Goal: Communication & Community: Answer question/provide support

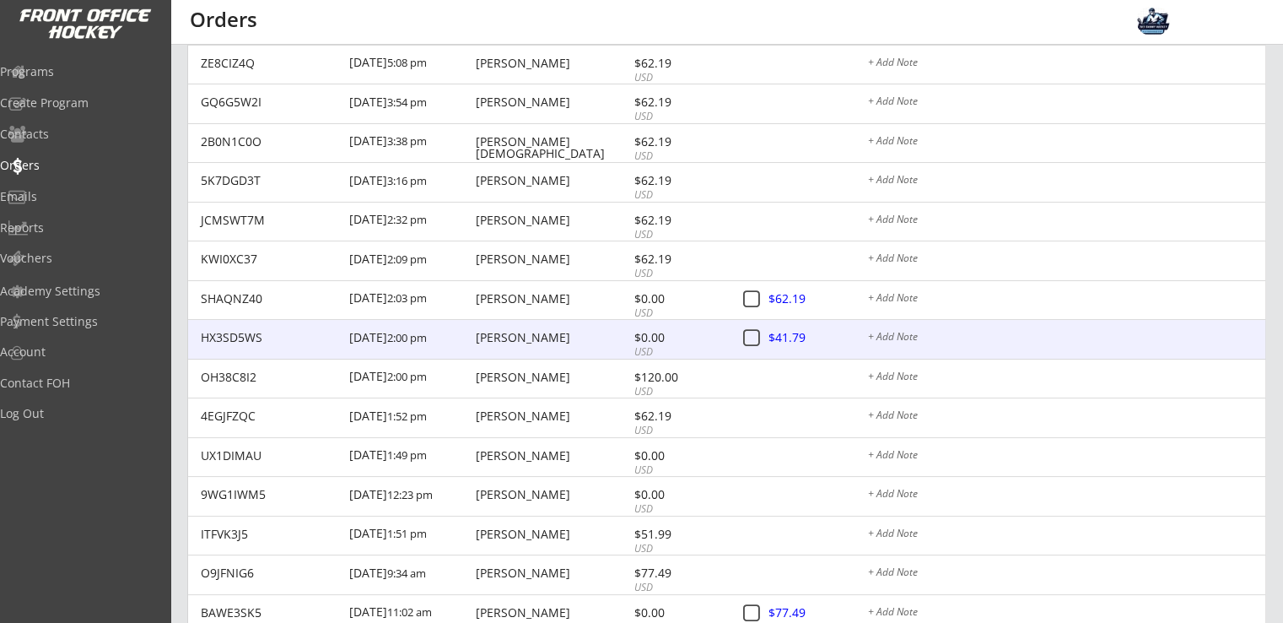
scroll to position [1012, 0]
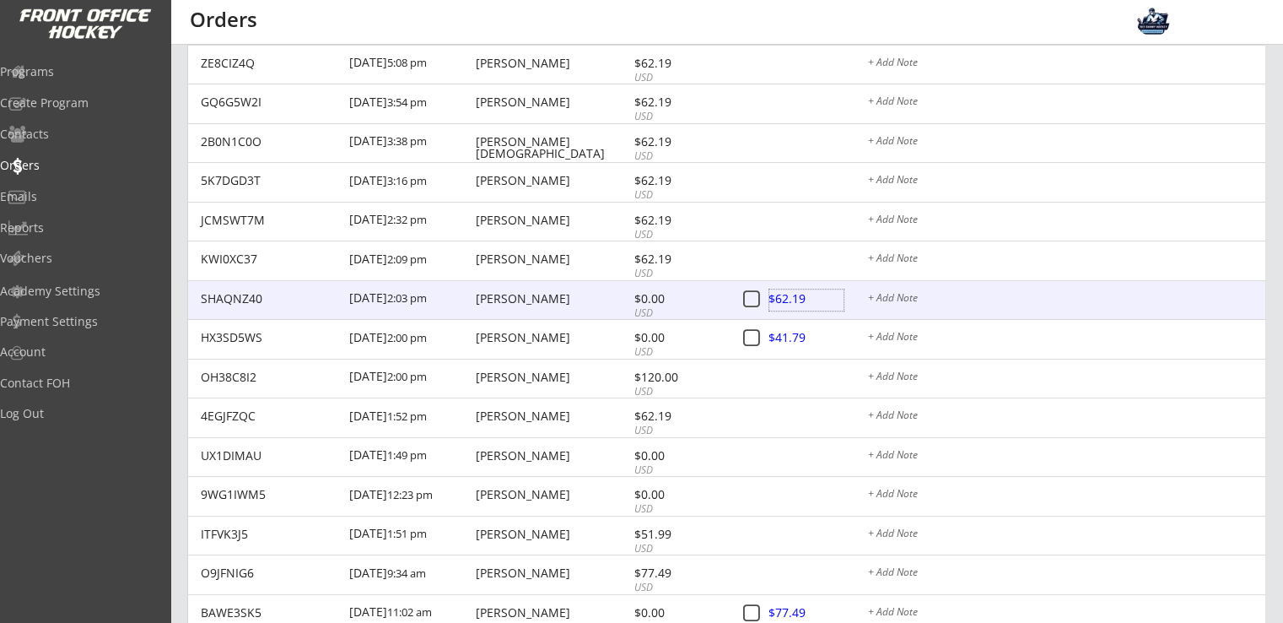
click at [791, 298] on div at bounding box center [806, 299] width 74 height 21
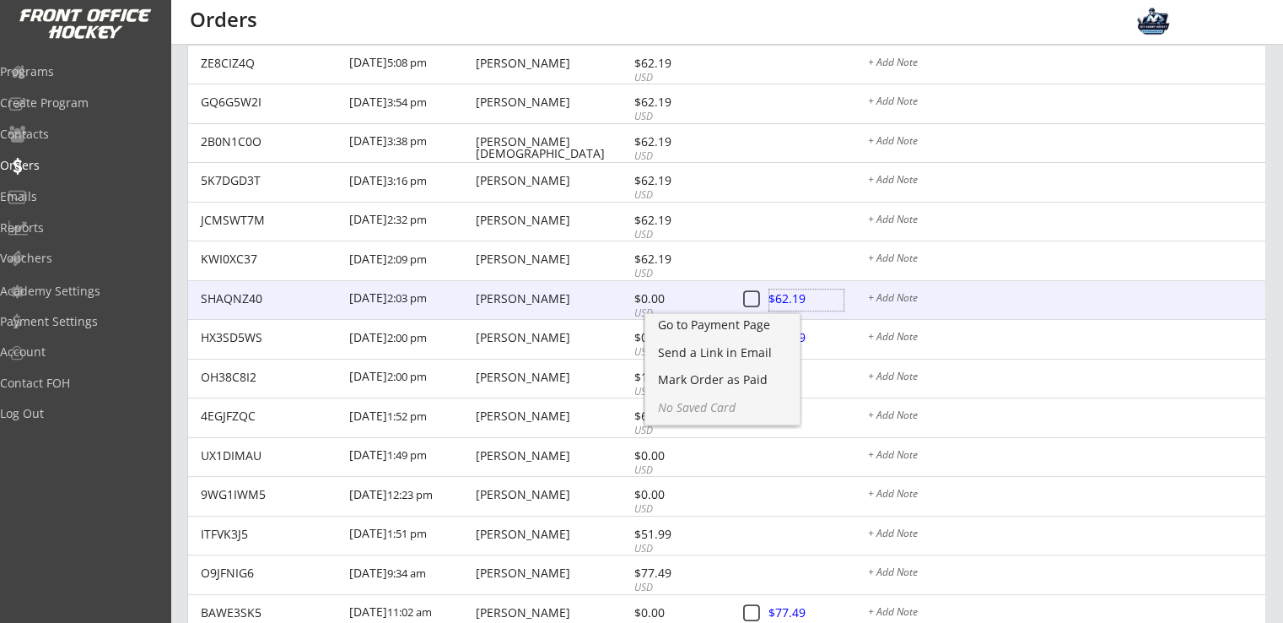
click at [819, 301] on div at bounding box center [806, 299] width 74 height 21
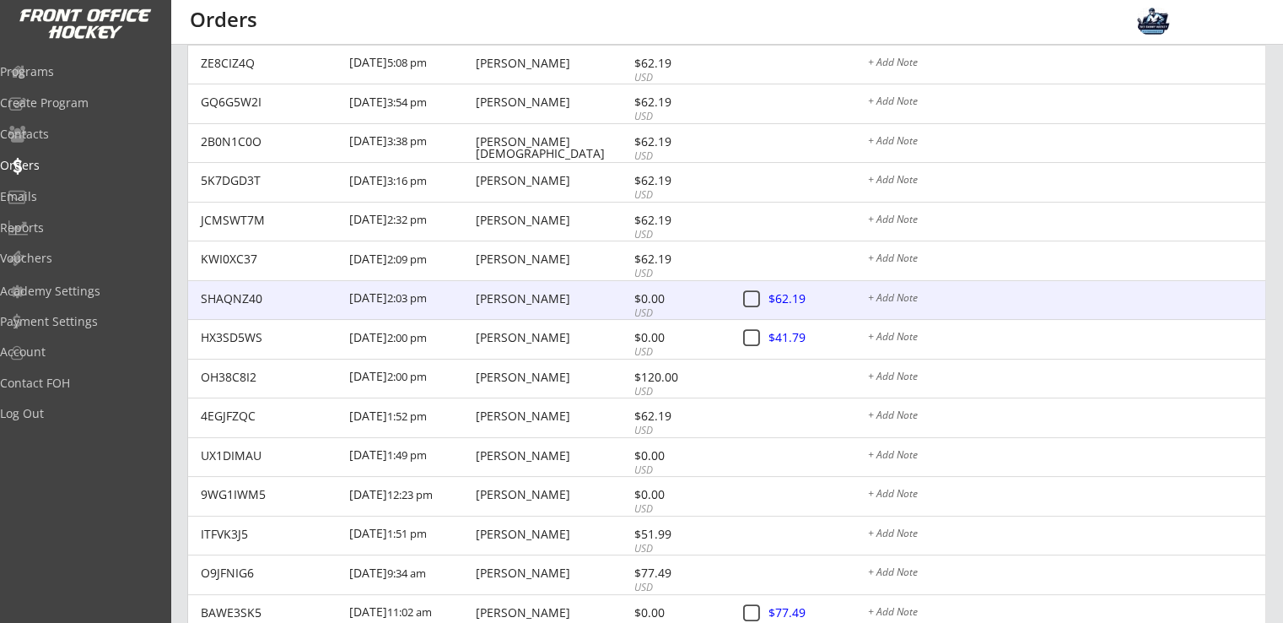
click at [796, 297] on div at bounding box center [806, 299] width 74 height 21
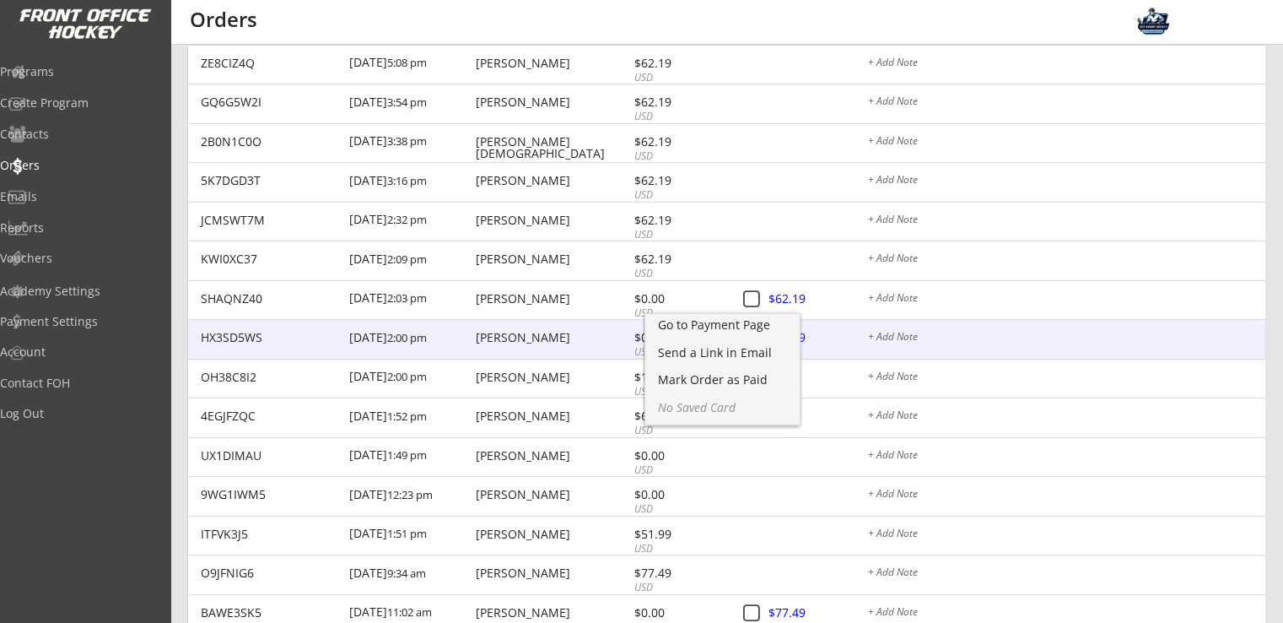
click at [507, 342] on div "[PERSON_NAME]" at bounding box center [553, 338] width 154 height 12
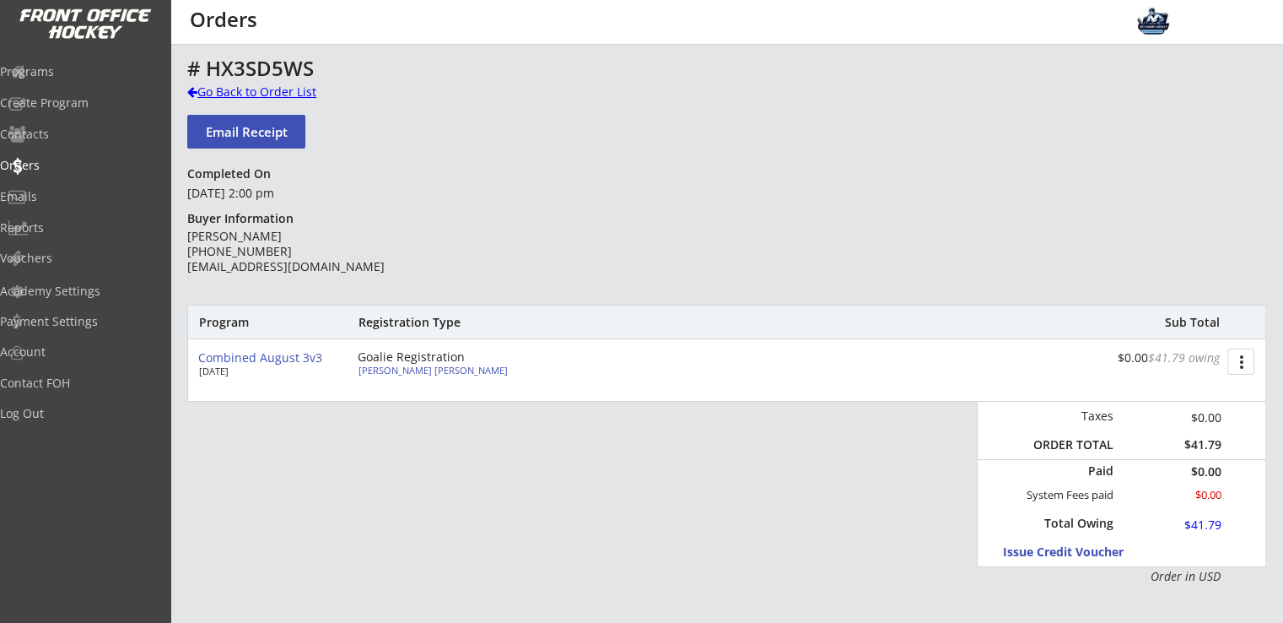
click at [273, 95] on div "Go Back to Order List" at bounding box center [274, 92] width 174 height 17
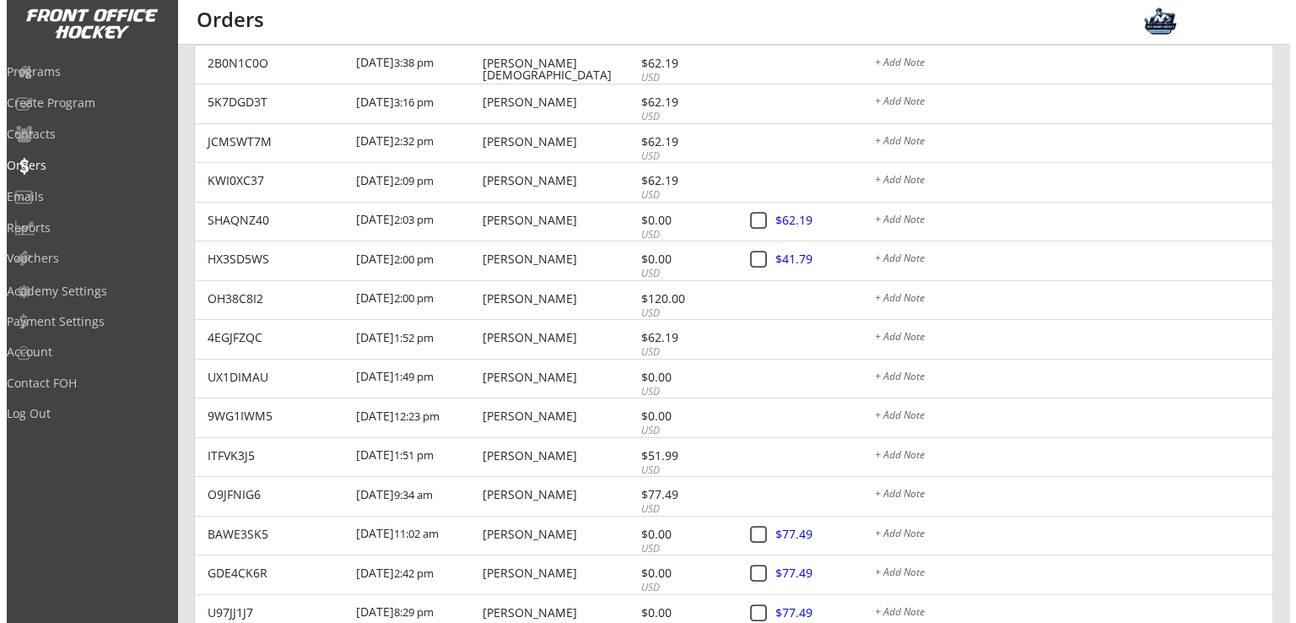
scroll to position [1125, 0]
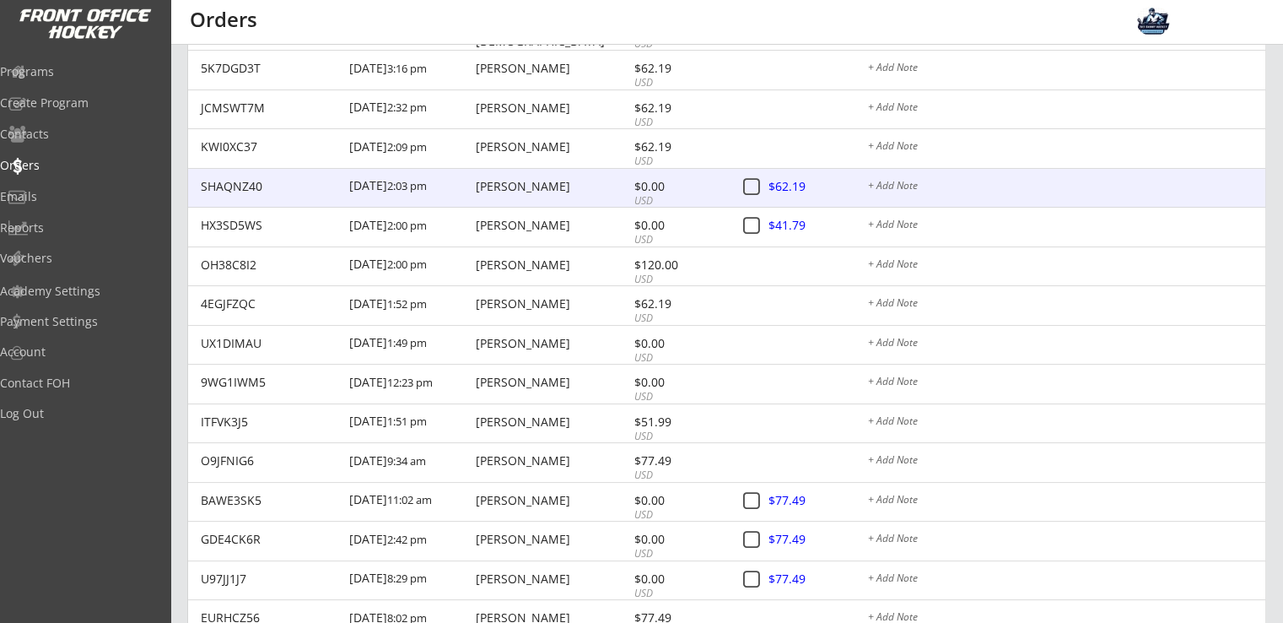
click at [796, 181] on div at bounding box center [806, 187] width 74 height 21
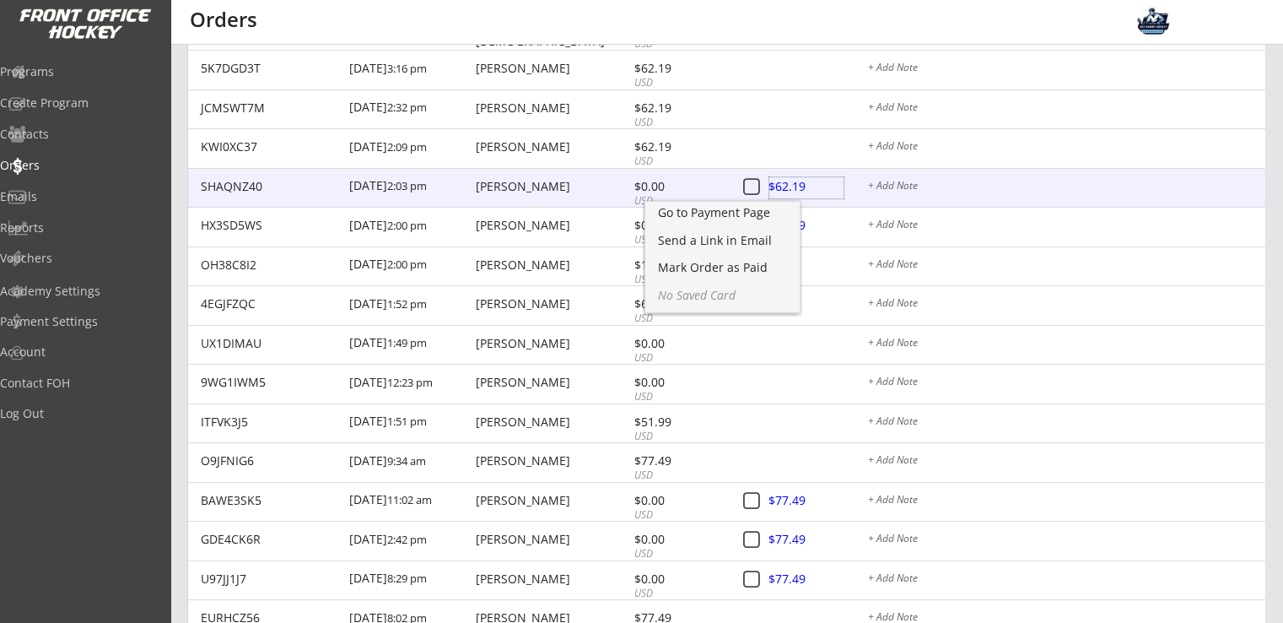
click at [803, 186] on div at bounding box center [806, 187] width 74 height 21
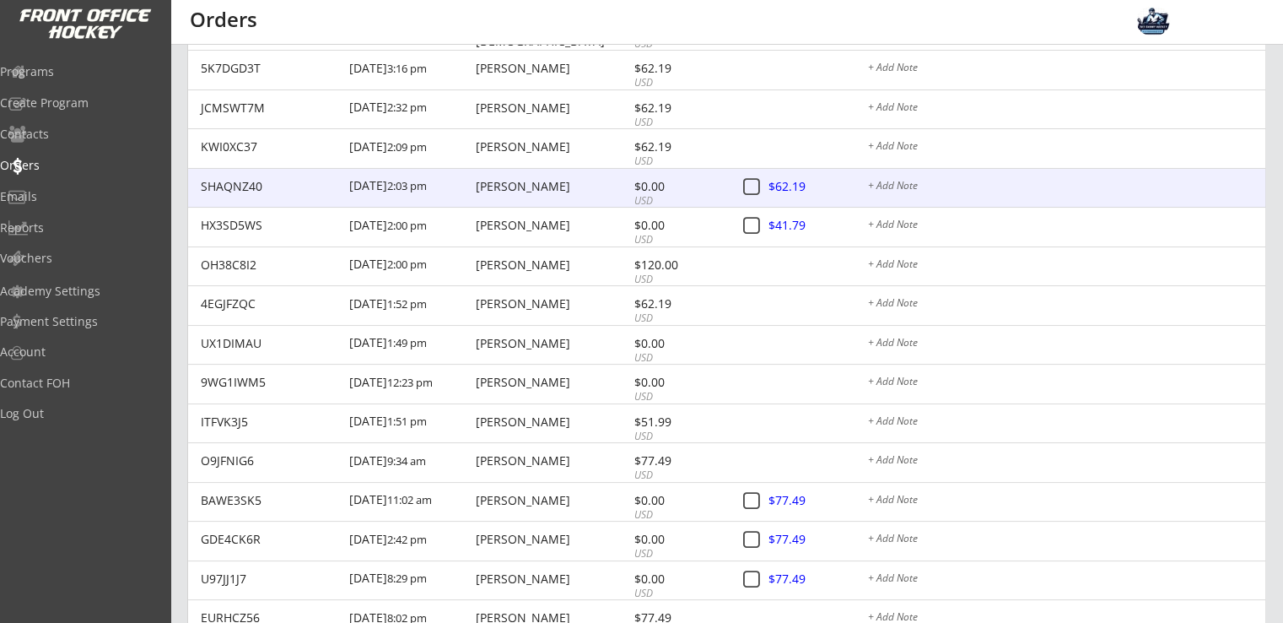
click at [798, 186] on div at bounding box center [806, 187] width 74 height 21
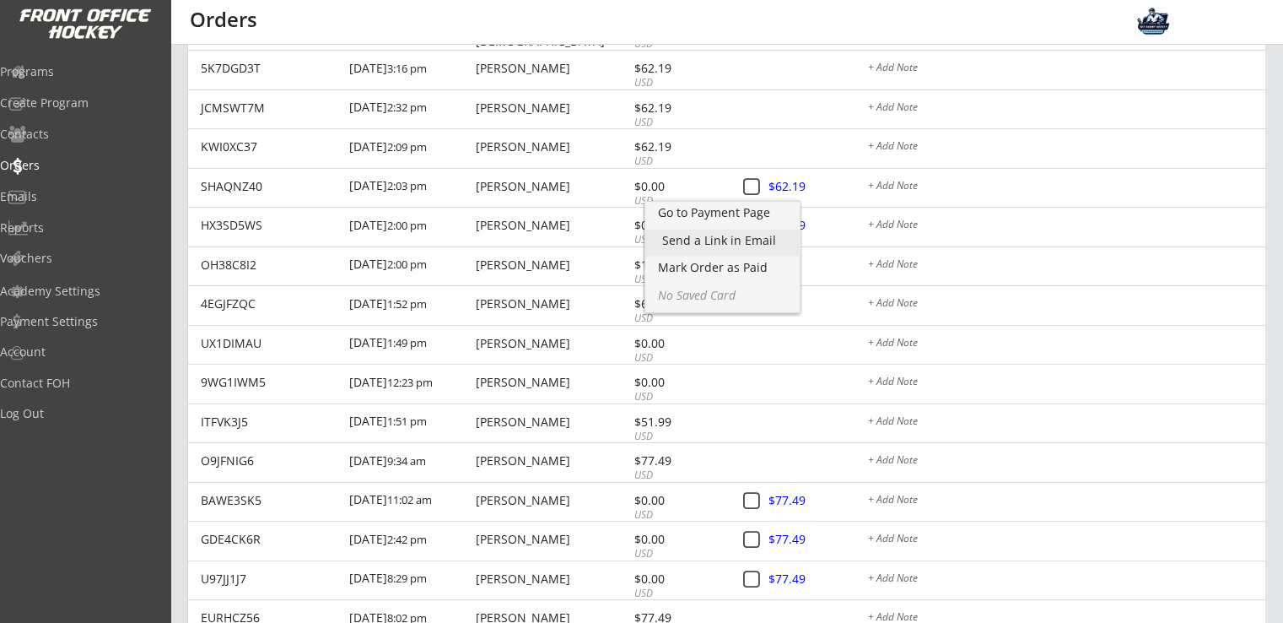
click at [744, 243] on div "Send a Link in Email" at bounding box center [722, 241] width 121 height 12
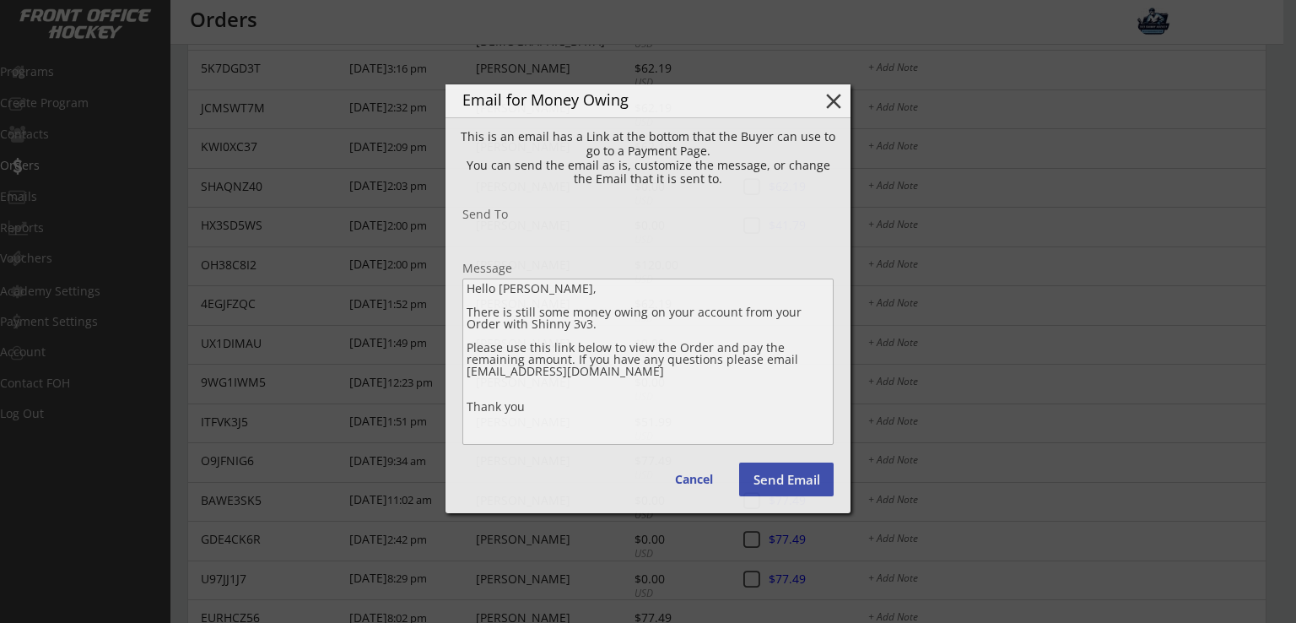
type input "[EMAIL_ADDRESS][DOMAIN_NAME]"
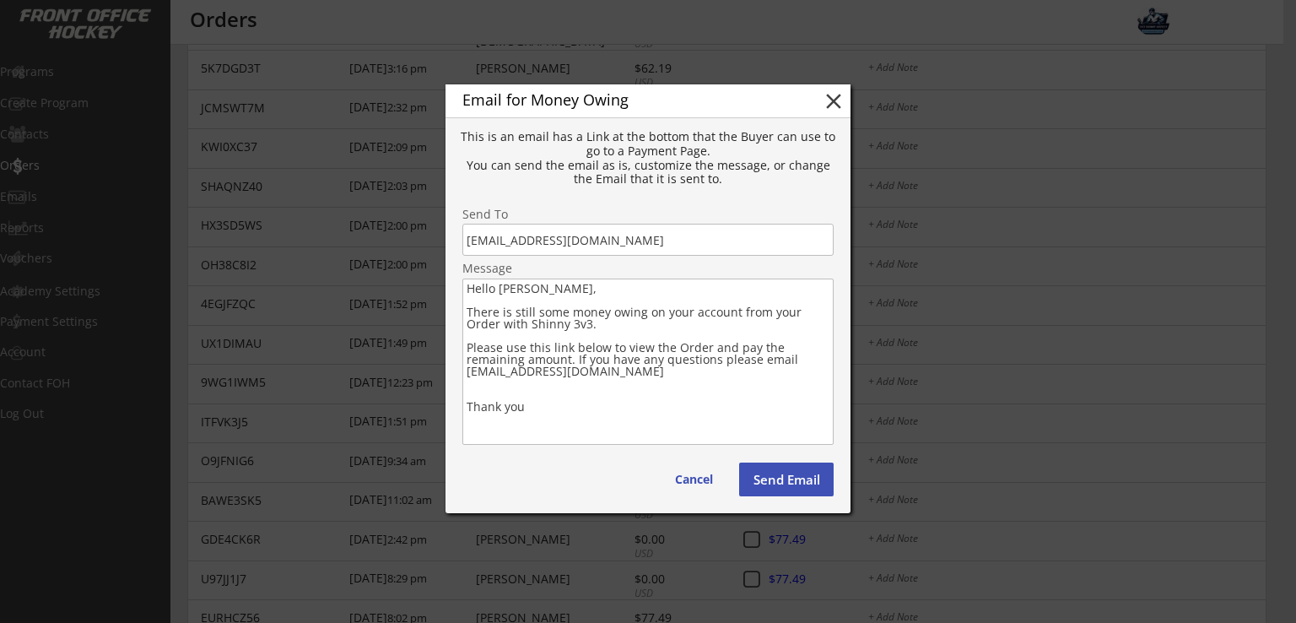
drag, startPoint x: 550, startPoint y: 324, endPoint x: 467, endPoint y: 315, distance: 83.2
click at [467, 315] on textarea "Hello [PERSON_NAME], There is still some money owing on your account from your …" at bounding box center [647, 361] width 371 height 166
click at [586, 332] on textarea "Hello [PERSON_NAME], There is still some money owing on your account from your …" at bounding box center [647, 361] width 371 height 166
drag, startPoint x: 520, startPoint y: 326, endPoint x: 467, endPoint y: 316, distance: 53.3
click at [467, 316] on textarea "Hello [PERSON_NAME], There is still some money owing on your account from your …" at bounding box center [647, 361] width 371 height 166
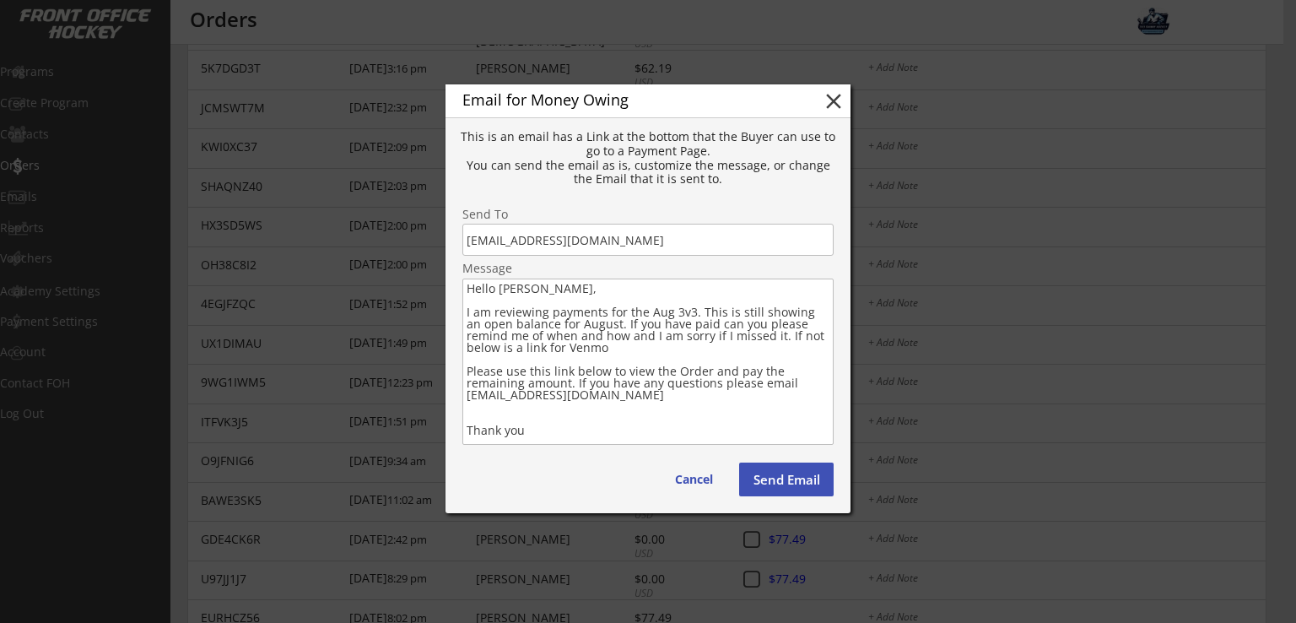
click at [602, 352] on textarea "Hello [PERSON_NAME], I am reviewing payments for the Aug 3v3. This is still sho…" at bounding box center [647, 361] width 371 height 166
click at [692, 324] on textarea "Hello [PERSON_NAME], I am reviewing payments for the Aug 3v3. This is still sho…" at bounding box center [647, 361] width 371 height 166
click at [714, 353] on textarea "Hello [PERSON_NAME], I am reviewing payments for the Aug 3v3. This is still sho…" at bounding box center [647, 361] width 371 height 166
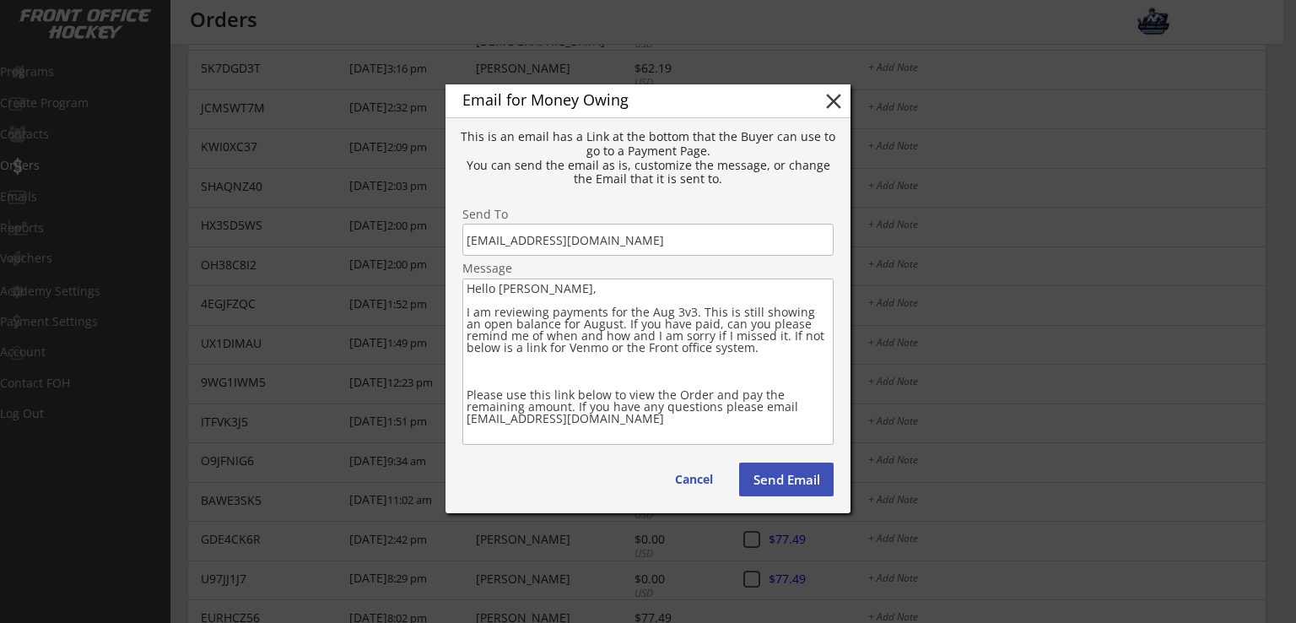
paste textarea "[URL][DOMAIN_NAME][PERSON_NAME]"
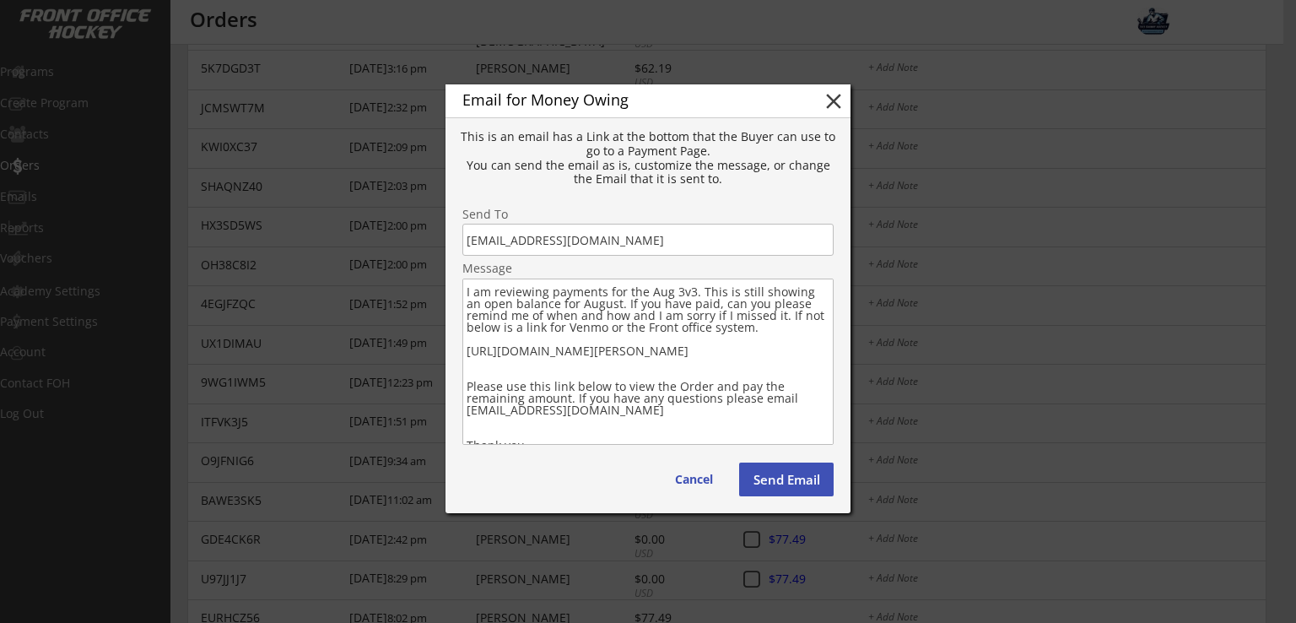
scroll to position [30, 0]
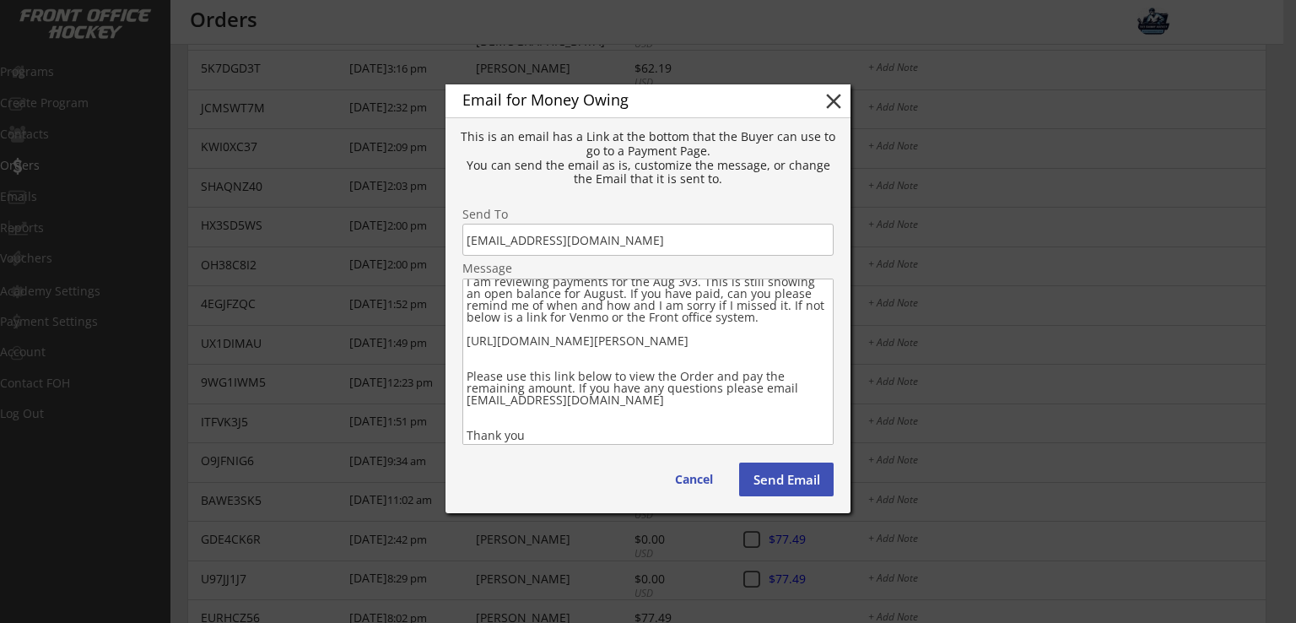
click at [557, 440] on textarea "Hello [PERSON_NAME], I am reviewing payments for the Aug 3v3. This is still sho…" at bounding box center [647, 361] width 371 height 166
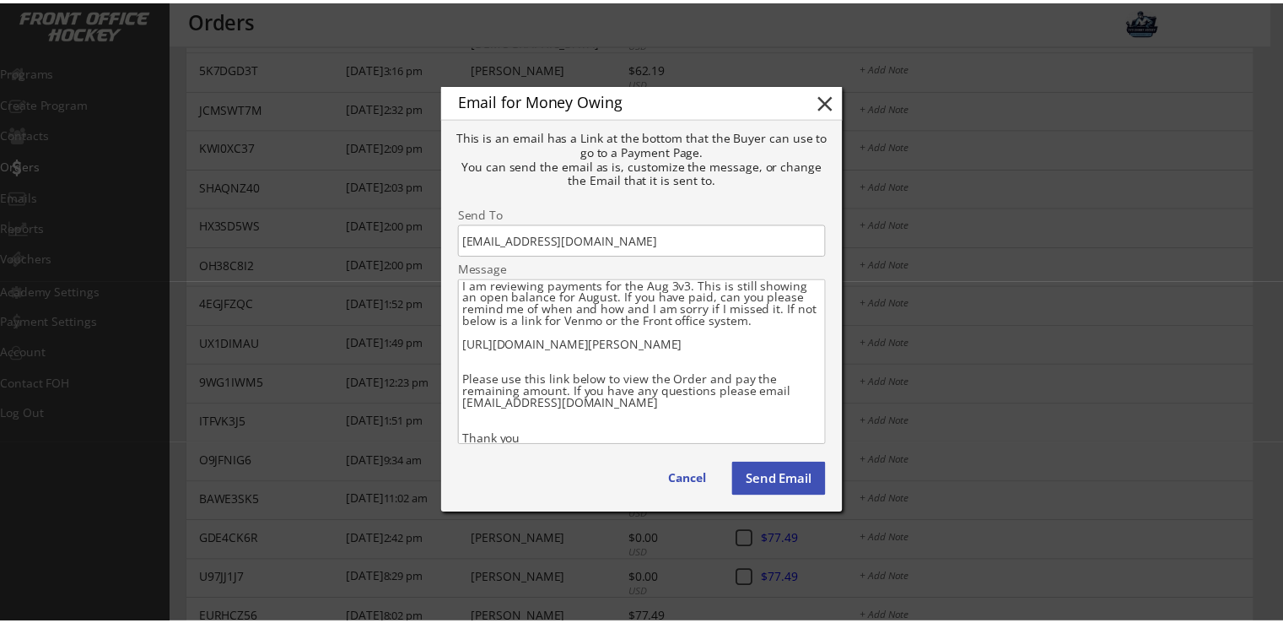
scroll to position [42, 0]
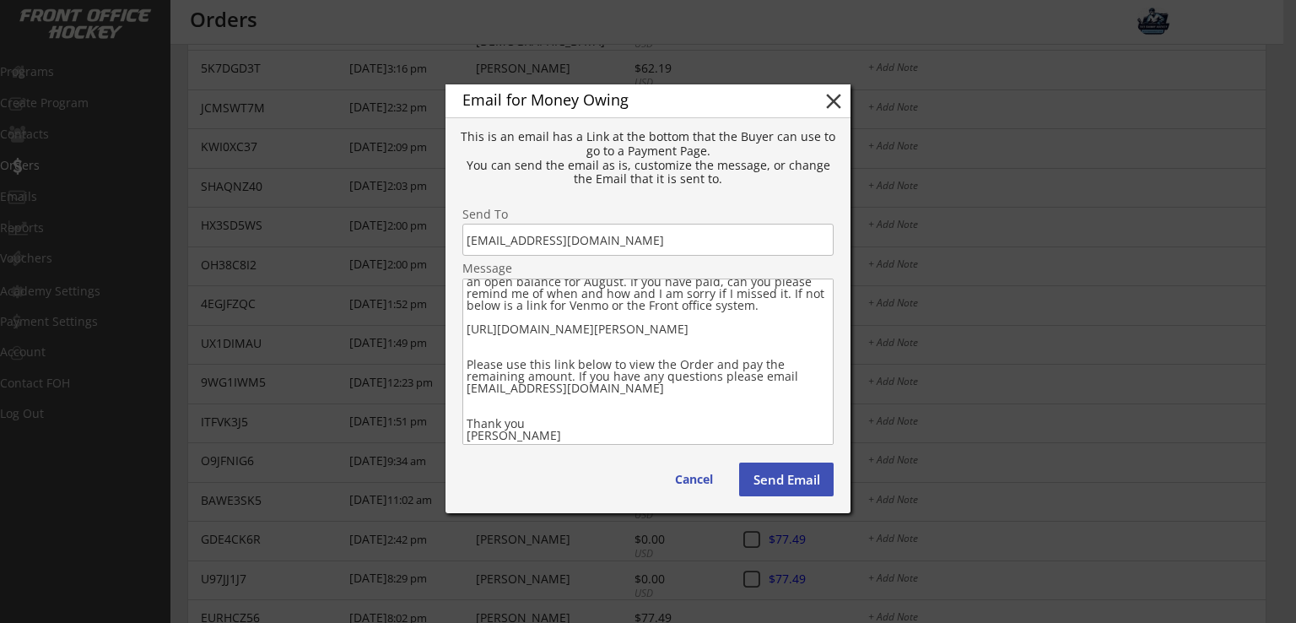
type textarea "Hello [PERSON_NAME], I am reviewing payments for the Aug 3v3. This is still sho…"
click at [787, 483] on button "Send Email" at bounding box center [786, 479] width 94 height 34
type textarea "Hello , There is still some money owing on your account from your Order with . …"
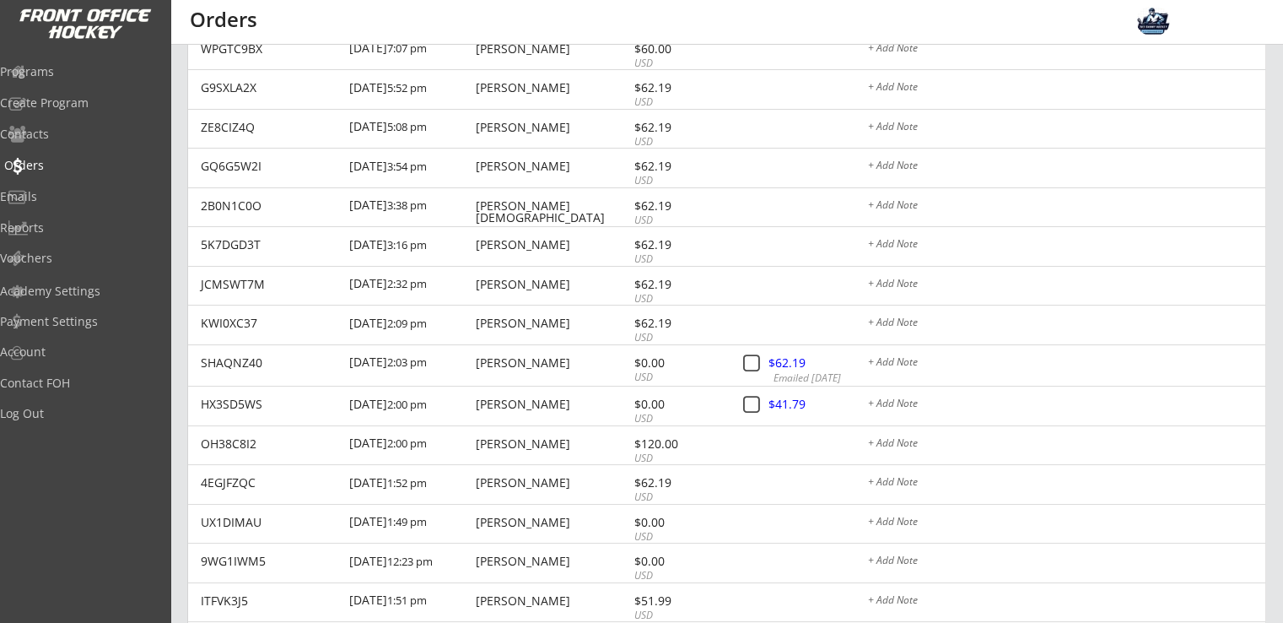
scroll to position [787, 0]
